Goal: Entertainment & Leisure: Consume media (video, audio)

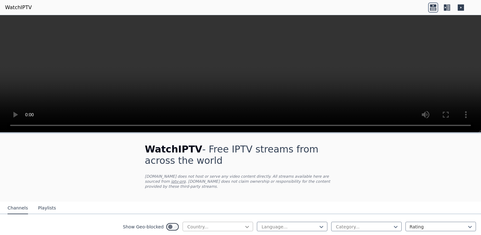
click at [244, 224] on icon at bounding box center [247, 227] width 6 height 6
click at [319, 224] on icon at bounding box center [322, 227] width 6 height 6
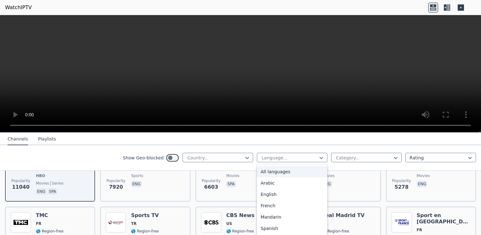
scroll to position [159, 0]
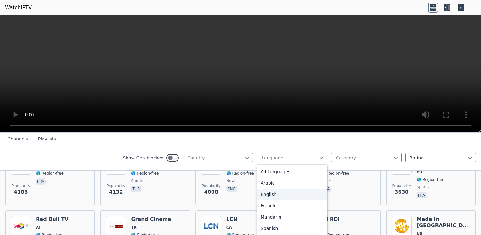
click at [267, 196] on div "English" at bounding box center [292, 194] width 71 height 11
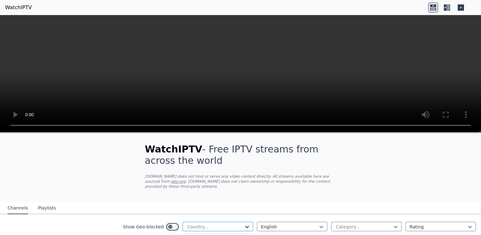
click at [244, 224] on icon at bounding box center [247, 227] width 6 height 6
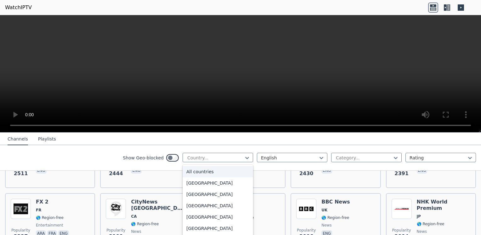
scroll to position [260, 0]
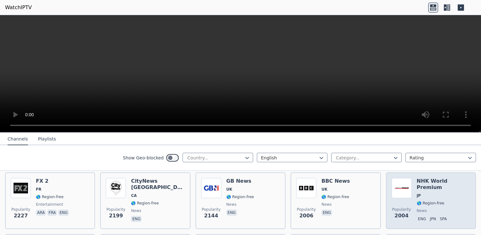
click at [425, 178] on h6 "NHK World Premium" at bounding box center [444, 184] width 54 height 13
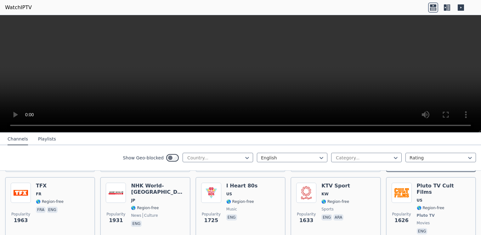
scroll to position [323, 0]
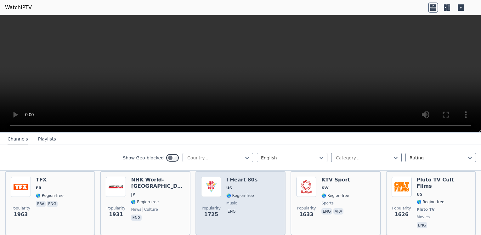
click at [214, 177] on img at bounding box center [211, 187] width 20 height 20
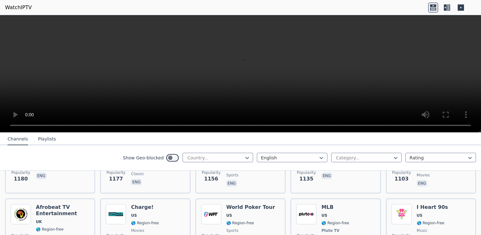
scroll to position [554, 0]
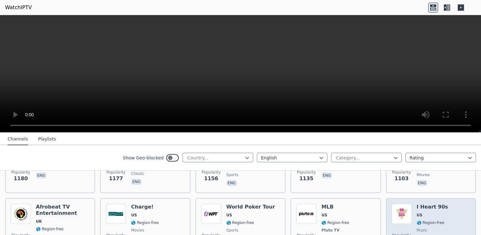
click at [425, 213] on span "US" at bounding box center [432, 215] width 31 height 5
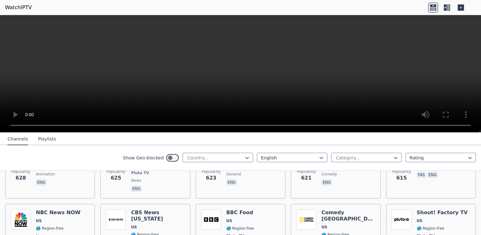
scroll to position [1197, 0]
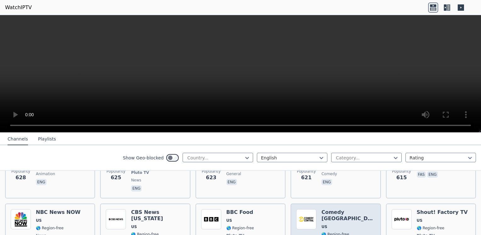
click at [325, 209] on div "Comedy [GEOGRAPHIC_DATA] 🌎 Region-free comedy eng" at bounding box center [349, 235] width 54 height 53
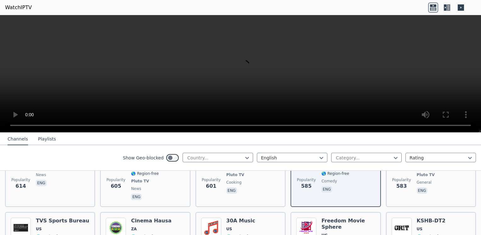
scroll to position [1260, 0]
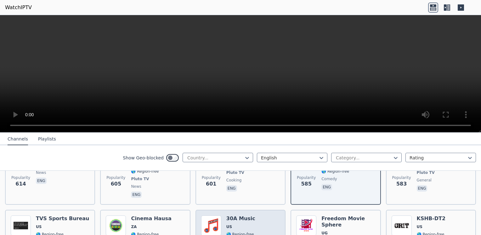
click at [227, 215] on div "30A Music US 🌎 Region-free music eng" at bounding box center [241, 238] width 29 height 47
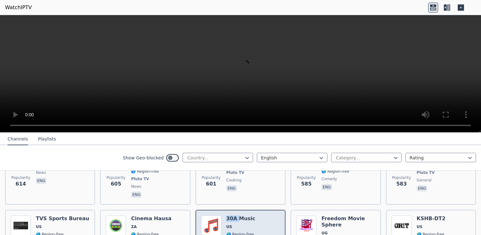
click at [227, 215] on div "30A Music US 🌎 Region-free music eng" at bounding box center [241, 238] width 29 height 47
drag, startPoint x: 227, startPoint y: 181, endPoint x: 215, endPoint y: 186, distance: 12.7
click at [215, 215] on img at bounding box center [211, 225] width 20 height 20
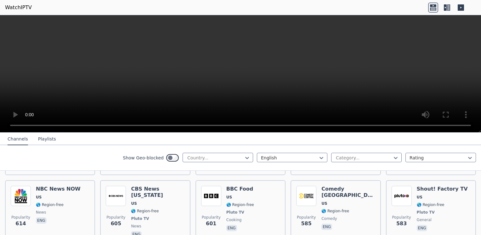
scroll to position [1230, 0]
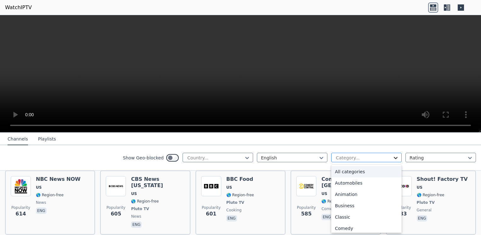
click at [393, 158] on icon at bounding box center [396, 158] width 6 height 6
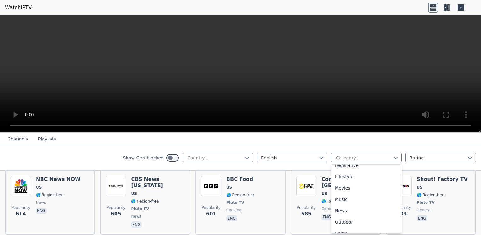
scroll to position [149, 0]
click at [336, 205] on div "Music" at bounding box center [366, 203] width 71 height 11
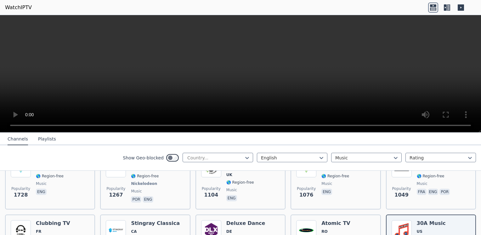
scroll to position [63, 0]
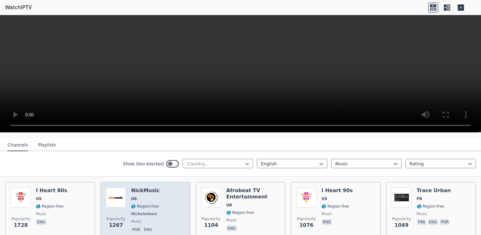
click at [130, 209] on div "Popularity 1267 NickMusic US 🌎 Region-free Nickelodeon music por eng" at bounding box center [145, 210] width 79 height 47
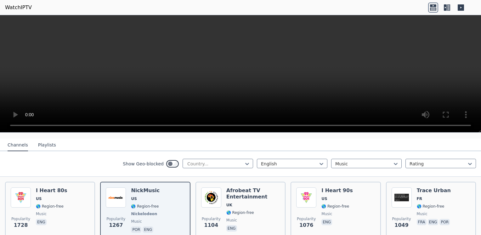
scroll to position [76, 0]
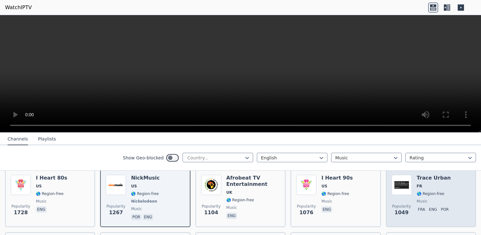
click at [427, 183] on div "Trace Urban FR 🌎 Region-free music fra eng por" at bounding box center [434, 198] width 35 height 47
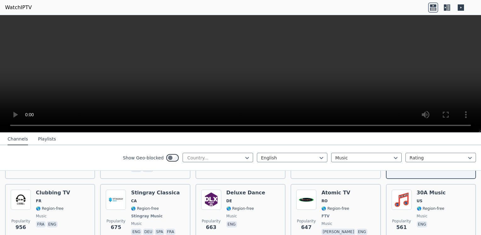
scroll to position [126, 0]
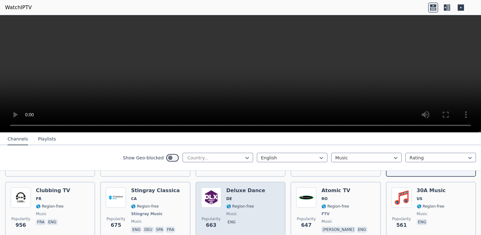
click at [233, 196] on span "DE" at bounding box center [246, 198] width 39 height 5
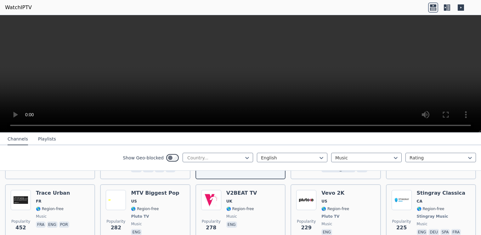
scroll to position [189, 0]
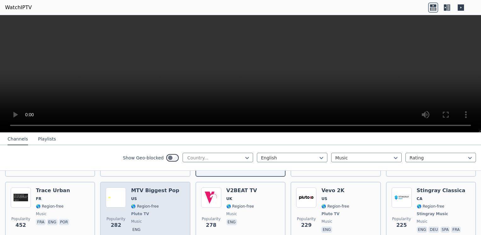
click at [135, 196] on span "US" at bounding box center [155, 198] width 48 height 5
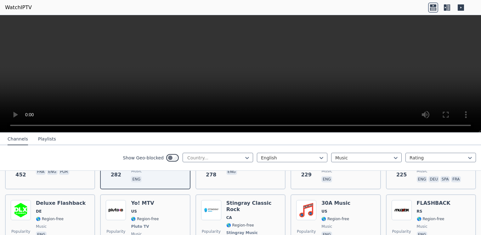
scroll to position [252, 0]
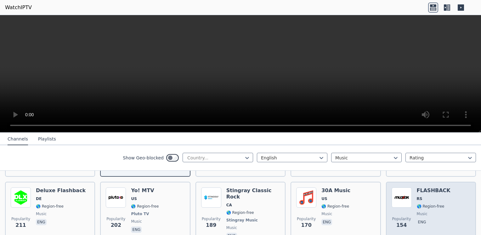
click at [424, 195] on div "FLASHBACK RS 🌎 Region-free music eng" at bounding box center [434, 213] width 34 height 53
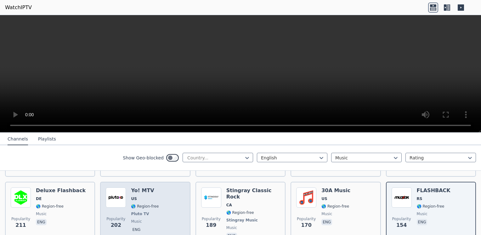
click at [141, 196] on span "US" at bounding box center [145, 198] width 28 height 5
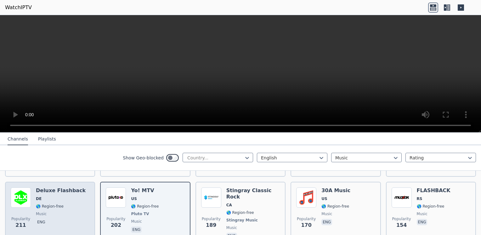
click at [58, 196] on span "DE" at bounding box center [61, 198] width 50 height 5
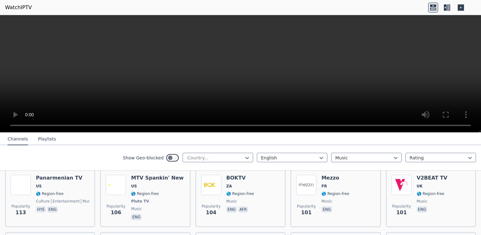
scroll to position [470, 0]
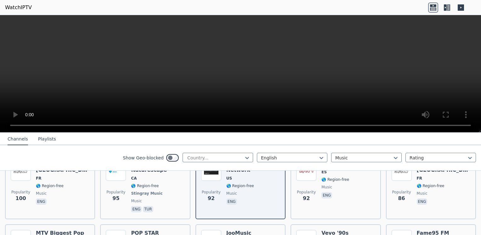
scroll to position [546, 0]
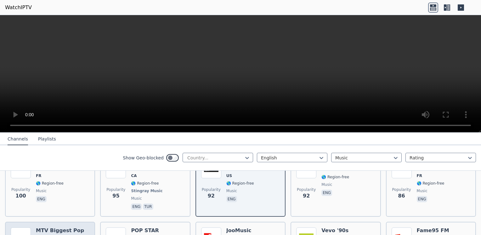
click at [40, 235] on span "US" at bounding box center [60, 238] width 48 height 5
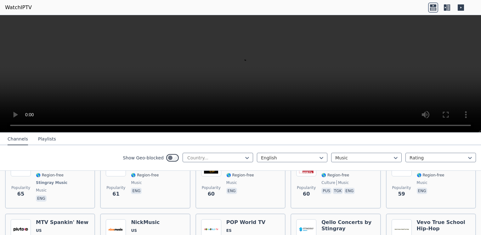
scroll to position [760, 0]
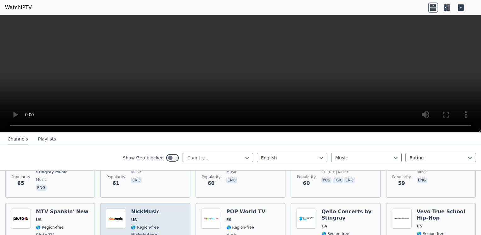
click at [161, 209] on div "Popularity 56 NickMusic US 🌎 Region-free Nickelodeon music por eng" at bounding box center [145, 235] width 79 height 53
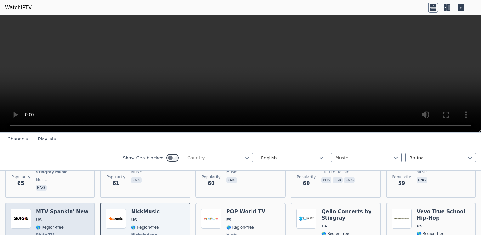
click at [35, 209] on div "Popularity 57 MTV Spankin' New US 🌎 Region-free Pluto TV music eng" at bounding box center [50, 235] width 79 height 53
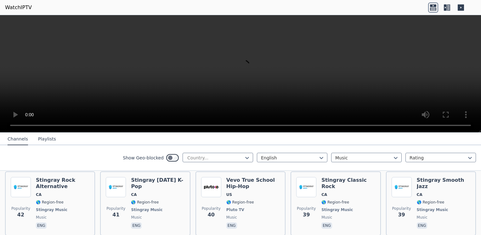
scroll to position [1012, 0]
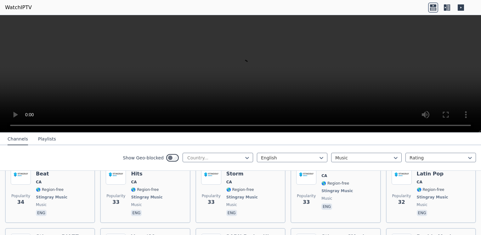
scroll to position [1163, 0]
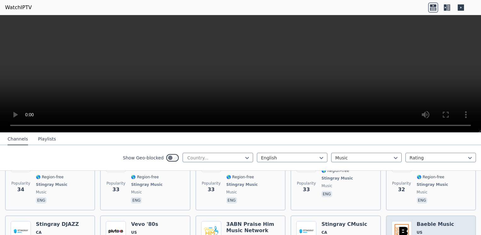
click at [392, 221] on img at bounding box center [402, 231] width 20 height 20
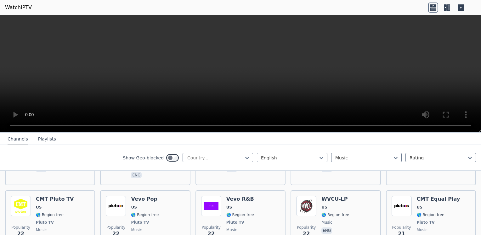
scroll to position [1315, 0]
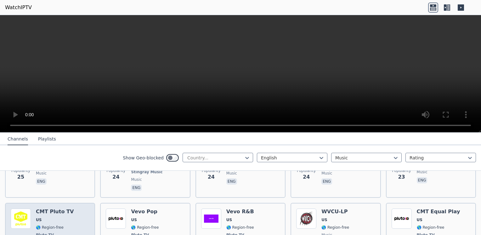
click at [29, 209] on img at bounding box center [21, 219] width 20 height 20
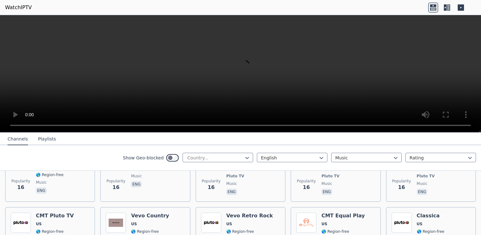
scroll to position [1642, 0]
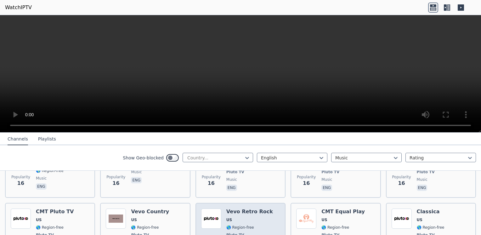
click at [221, 209] on div "Popularity 15 Vevo Retro Rock [GEOGRAPHIC_DATA] 🌎 Region-free Pluto TV music eng" at bounding box center [240, 232] width 79 height 47
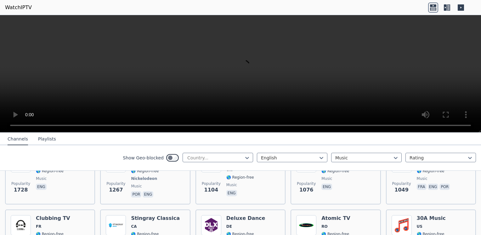
scroll to position [53, 0]
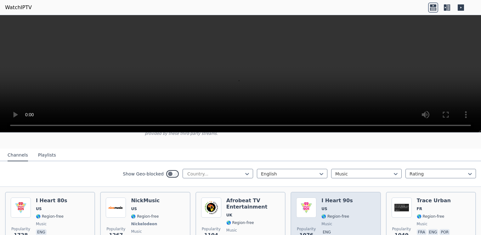
click at [326, 206] on span "US" at bounding box center [337, 208] width 31 height 5
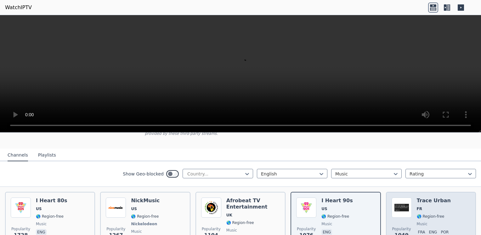
click at [407, 205] on img at bounding box center [402, 208] width 20 height 20
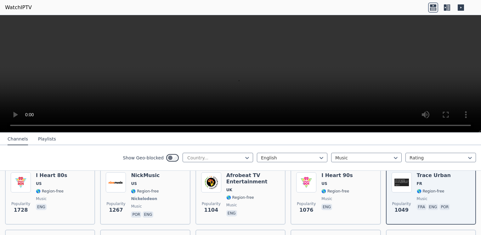
scroll to position [66, 0]
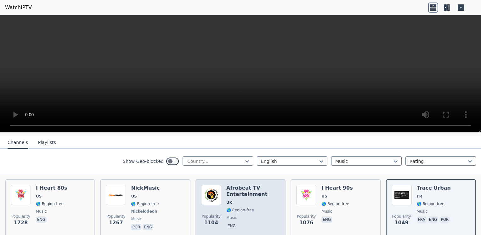
click at [214, 190] on img at bounding box center [211, 195] width 20 height 20
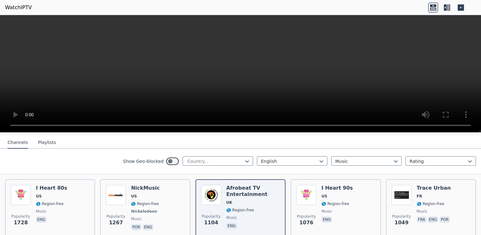
drag, startPoint x: 221, startPoint y: 58, endPoint x: 460, endPoint y: 6, distance: 244.2
click at [460, 6] on icon at bounding box center [461, 7] width 6 height 6
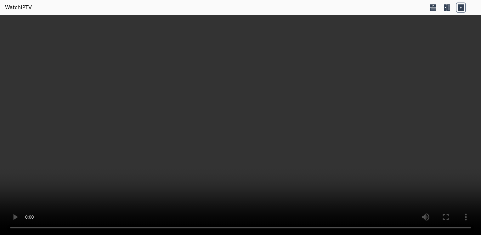
click at [460, 6] on icon at bounding box center [461, 7] width 6 height 6
click at [448, 6] on icon at bounding box center [448, 7] width 3 height 6
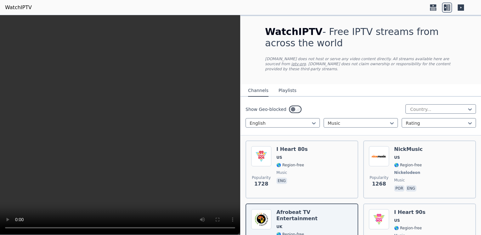
click at [434, 6] on icon at bounding box center [433, 5] width 6 height 3
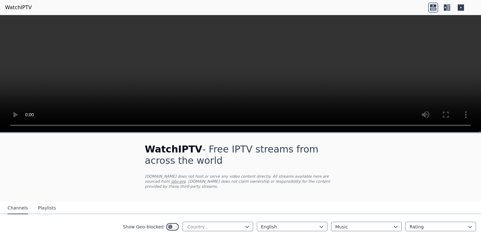
click at [446, 7] on icon at bounding box center [445, 7] width 3 height 6
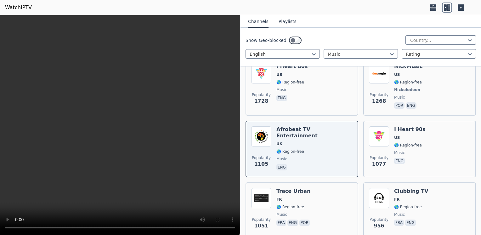
scroll to position [0, 0]
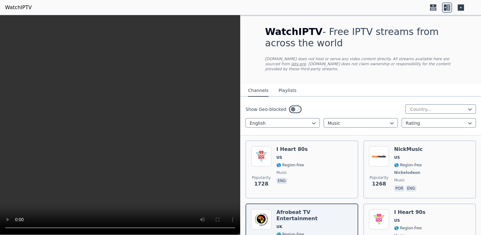
click at [279, 85] on button "Playlists" at bounding box center [288, 91] width 18 height 12
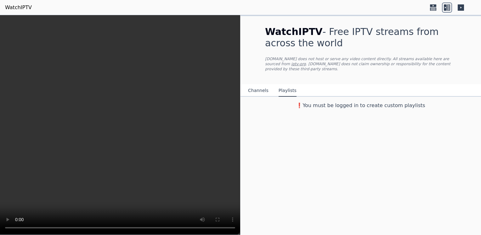
click at [262, 85] on button "Channels" at bounding box center [258, 91] width 20 height 12
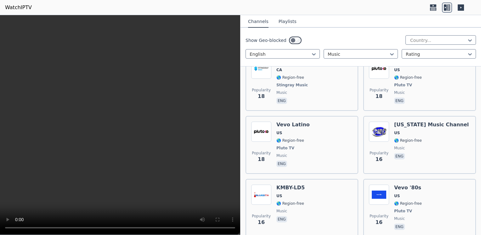
scroll to position [3646, 0]
